Goal: Task Accomplishment & Management: Use online tool/utility

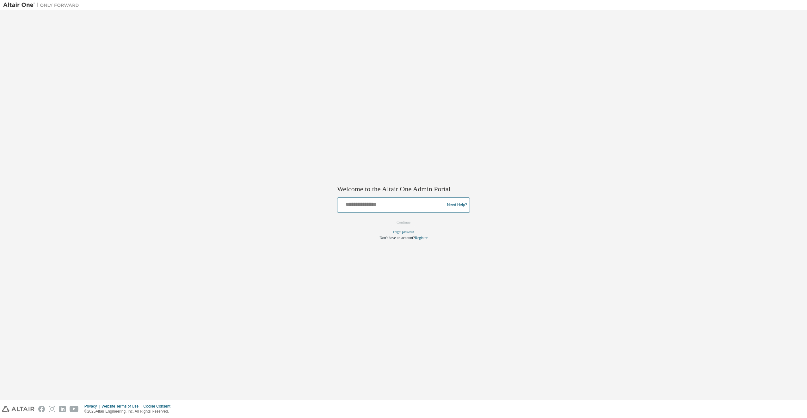
click at [363, 206] on input "text" at bounding box center [392, 203] width 104 height 9
type input "**********"
drag, startPoint x: 397, startPoint y: 221, endPoint x: 399, endPoint y: 224, distance: 3.7
click at [398, 221] on button "Continue" at bounding box center [403, 222] width 27 height 9
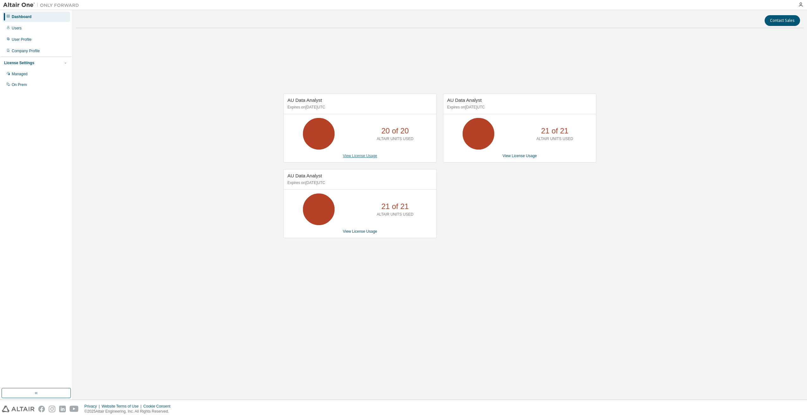
click at [367, 158] on link "View License Usage" at bounding box center [360, 156] width 34 height 4
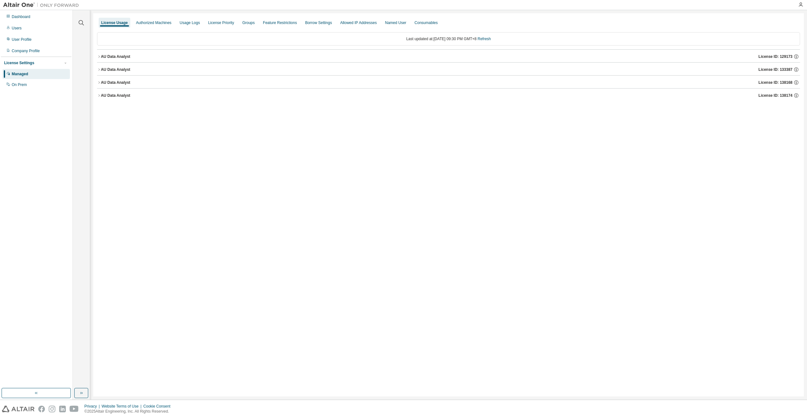
click at [125, 67] on div "AU Data Analyst" at bounding box center [115, 69] width 29 height 5
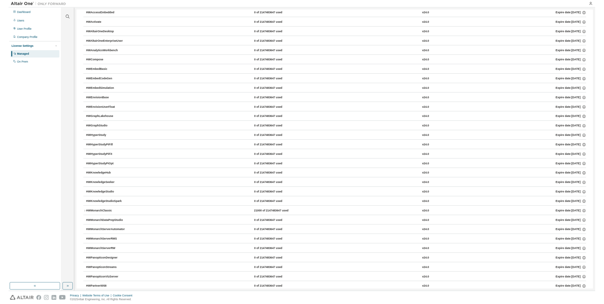
scroll to position [158, 0]
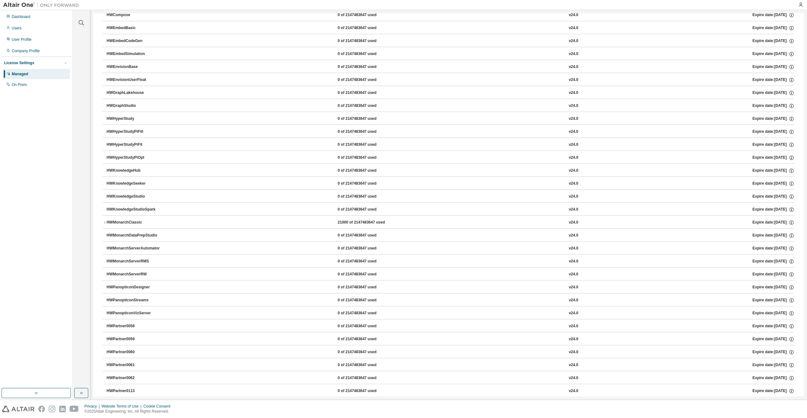
click at [121, 222] on div "HWMonarchClassic" at bounding box center [135, 223] width 57 height 6
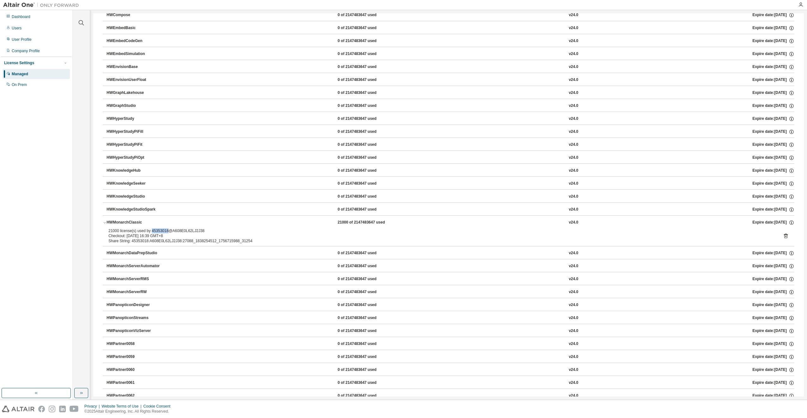
drag, startPoint x: 166, startPoint y: 232, endPoint x: 150, endPoint y: 230, distance: 15.9
click at [150, 230] on div "21000 license(s) used by 45353018@A608E0L62LJ2J38" at bounding box center [440, 230] width 665 height 5
copy div "45353018"
click at [784, 235] on icon at bounding box center [786, 236] width 4 height 5
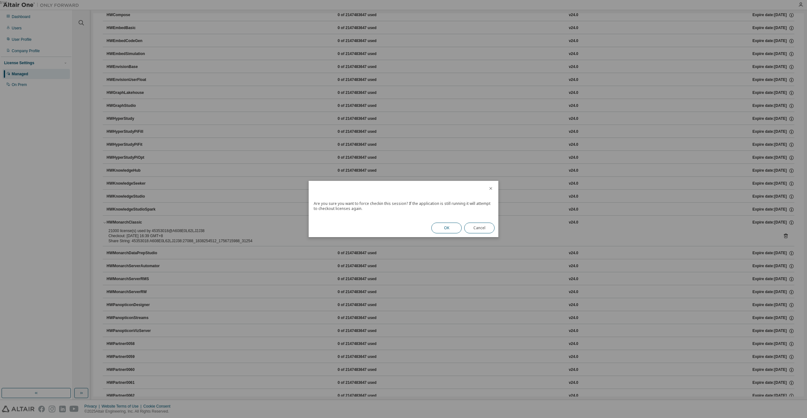
click at [448, 228] on button "OK" at bounding box center [446, 228] width 30 height 11
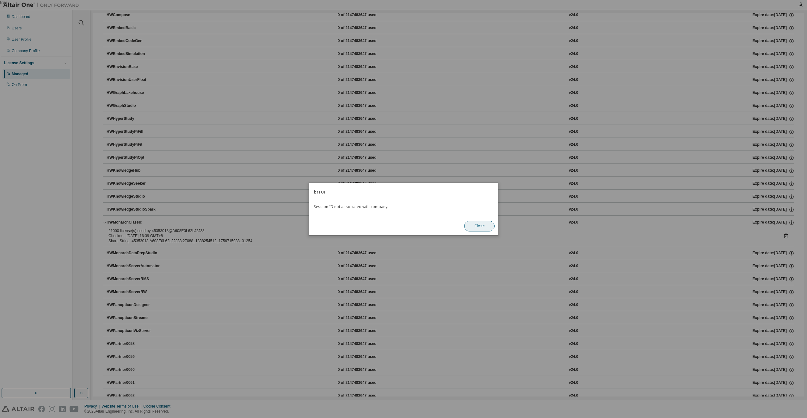
click at [487, 223] on button "Close" at bounding box center [479, 226] width 30 height 11
